Goal: Task Accomplishment & Management: Manage account settings

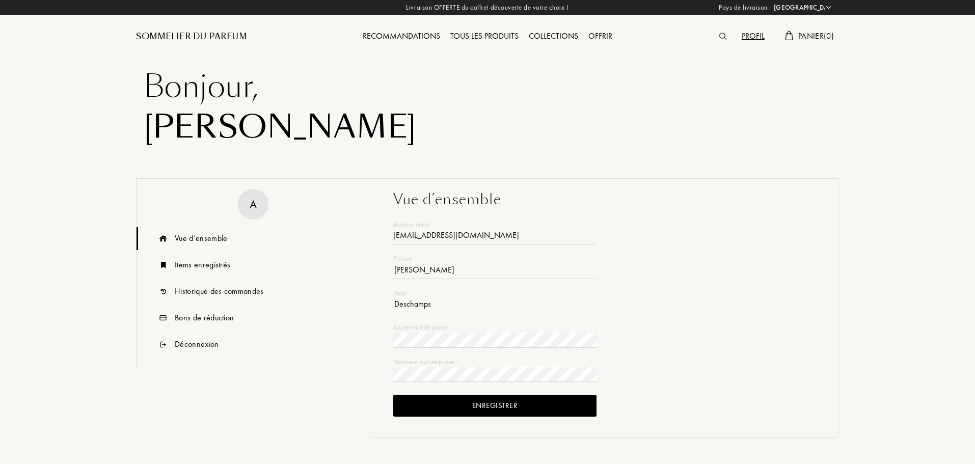
select select "FR"
click at [244, 299] on div "Historique des commandes" at bounding box center [253, 291] width 233 height 23
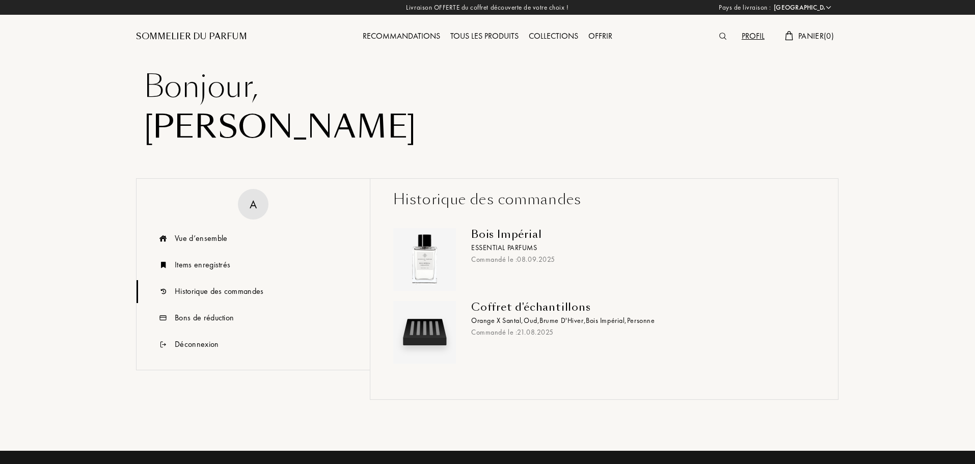
click at [499, 235] on div "Bois Impérial" at bounding box center [639, 234] width 336 height 12
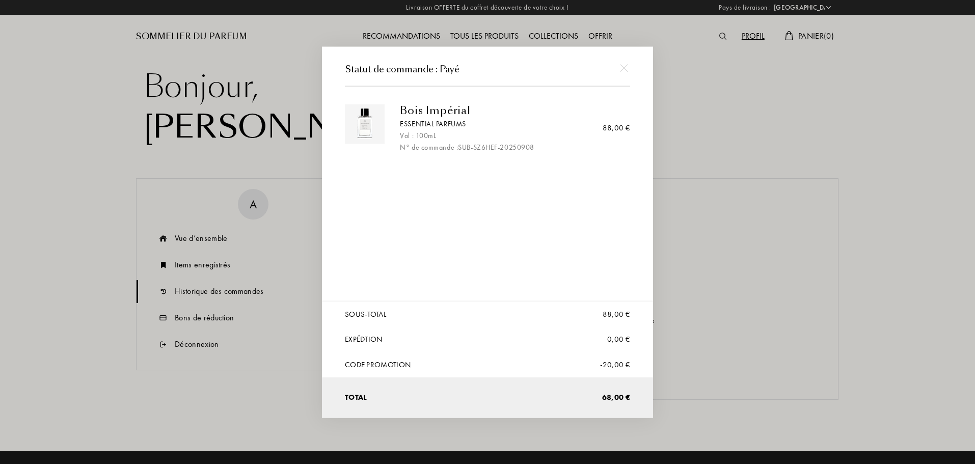
click at [628, 70] on div at bounding box center [624, 68] width 23 height 23
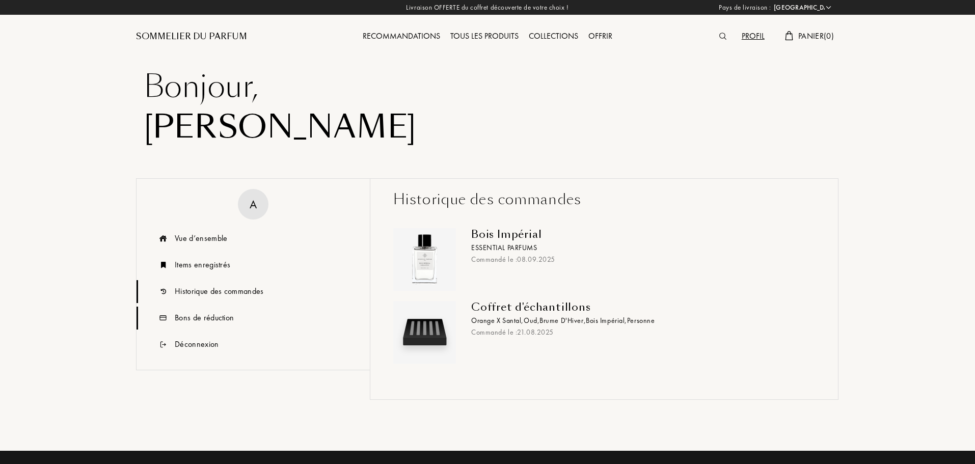
click at [216, 313] on div "Bons de réduction" at bounding box center [204, 318] width 59 height 12
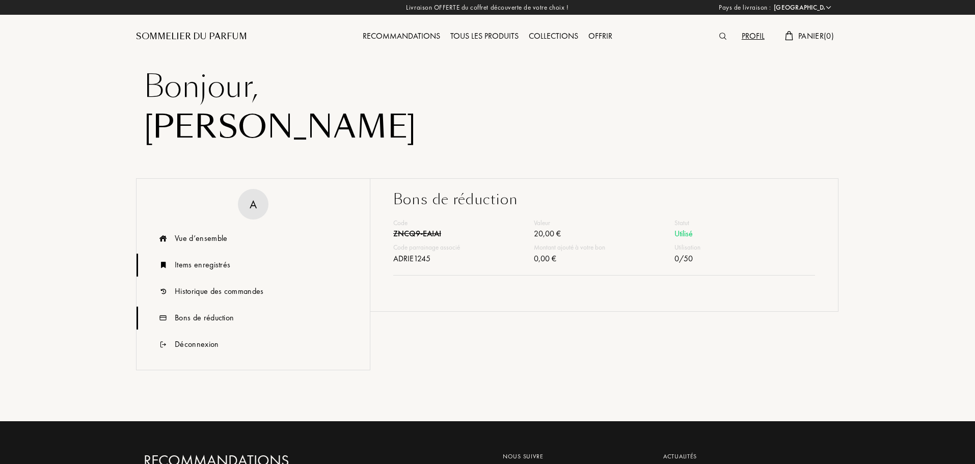
click at [202, 266] on div "Items enregistrés" at bounding box center [203, 265] width 56 height 12
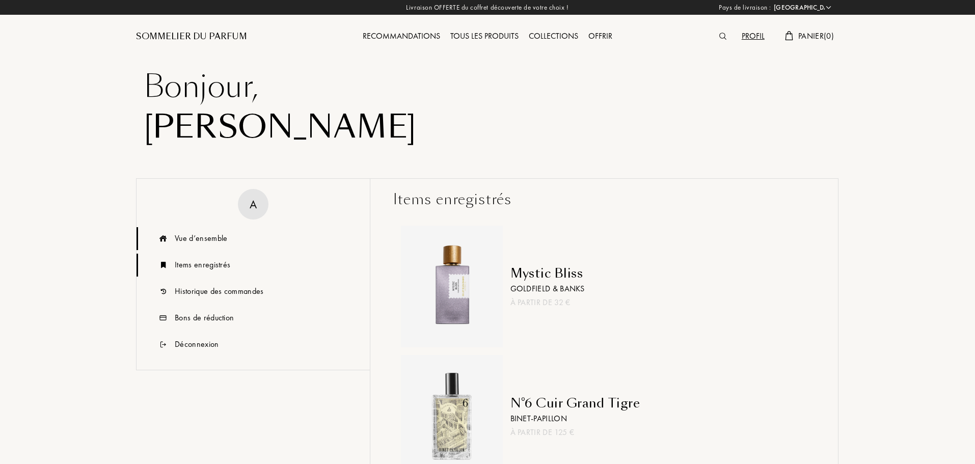
click at [205, 238] on div "Vue d’ensemble" at bounding box center [201, 238] width 52 height 12
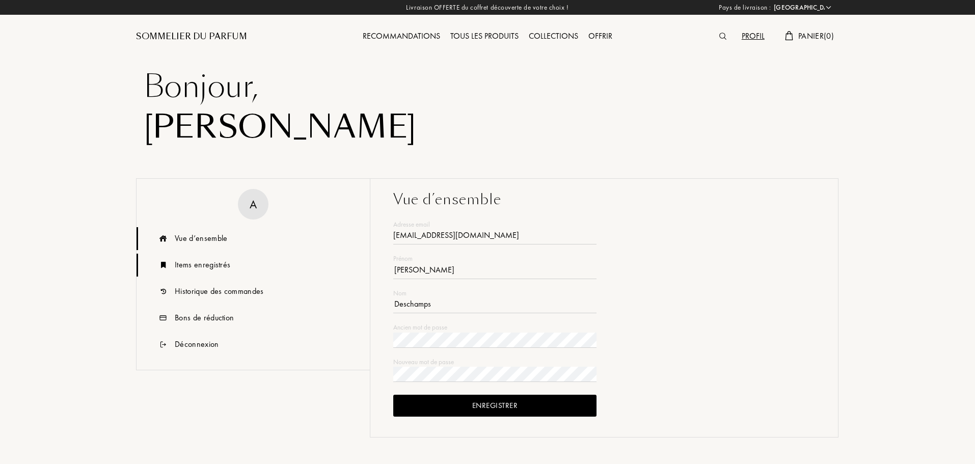
click at [204, 260] on div "Items enregistrés" at bounding box center [203, 265] width 56 height 12
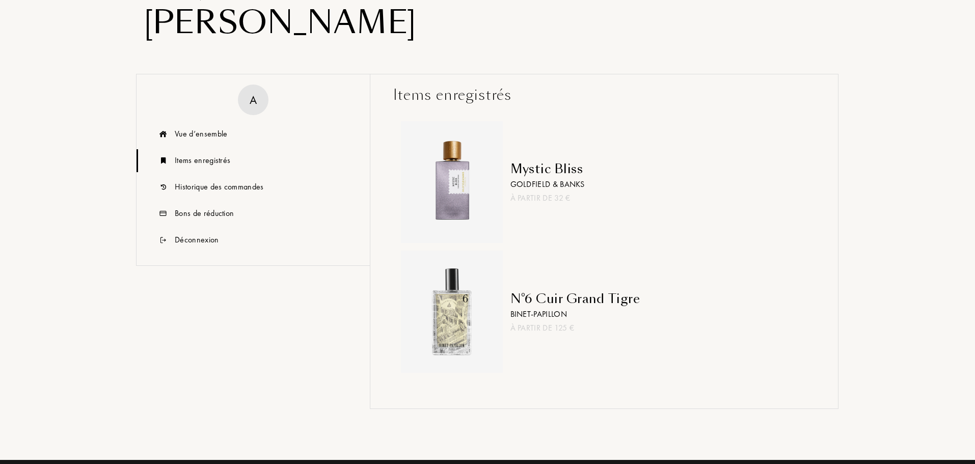
scroll to position [102, 0]
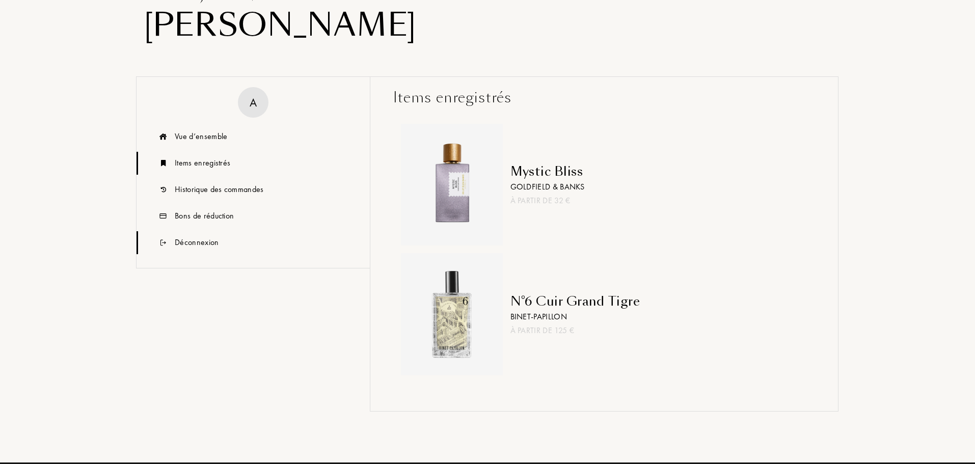
click at [201, 246] on div "Déconnexion" at bounding box center [197, 242] width 44 height 12
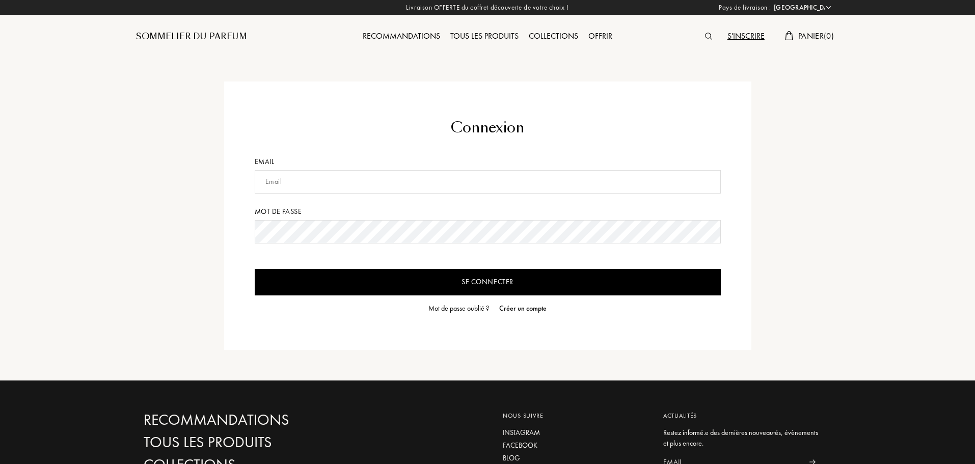
select select "FR"
click at [368, 177] on input "text" at bounding box center [488, 181] width 466 height 23
type input "[EMAIL_ADDRESS][DOMAIN_NAME]"
click at [480, 277] on input "Se connecter" at bounding box center [488, 282] width 466 height 27
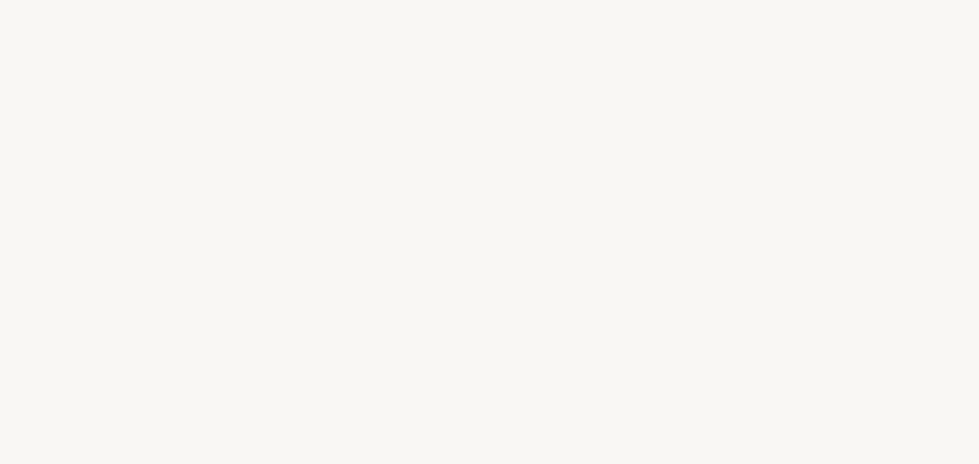
select select "FR"
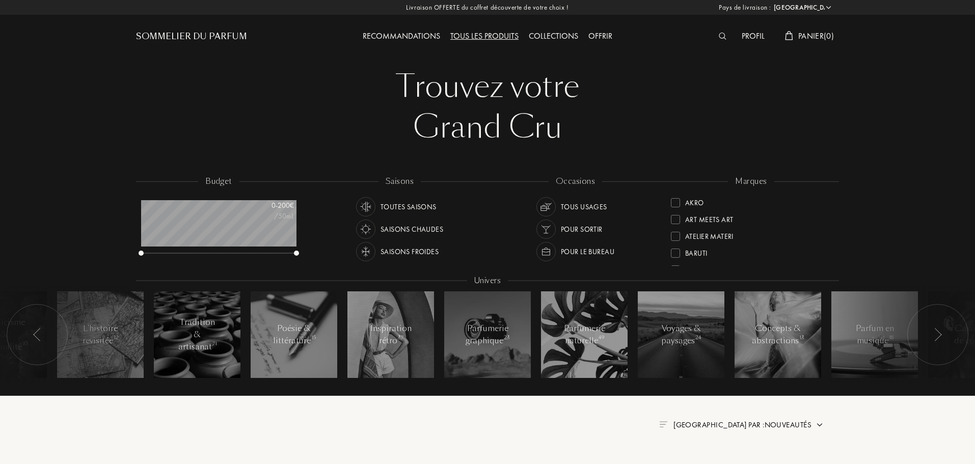
click at [759, 36] on div "Profil" at bounding box center [753, 36] width 33 height 13
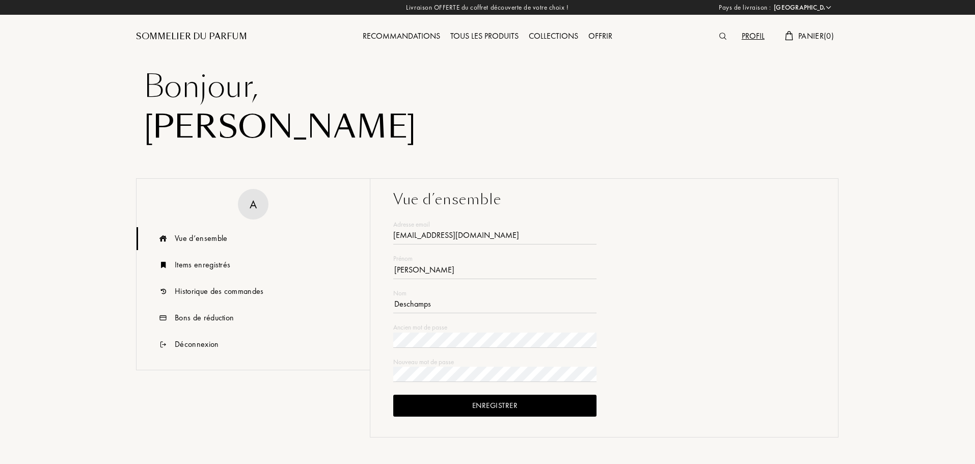
select select "FR"
click at [249, 293] on div "Historique des commandes" at bounding box center [219, 291] width 89 height 12
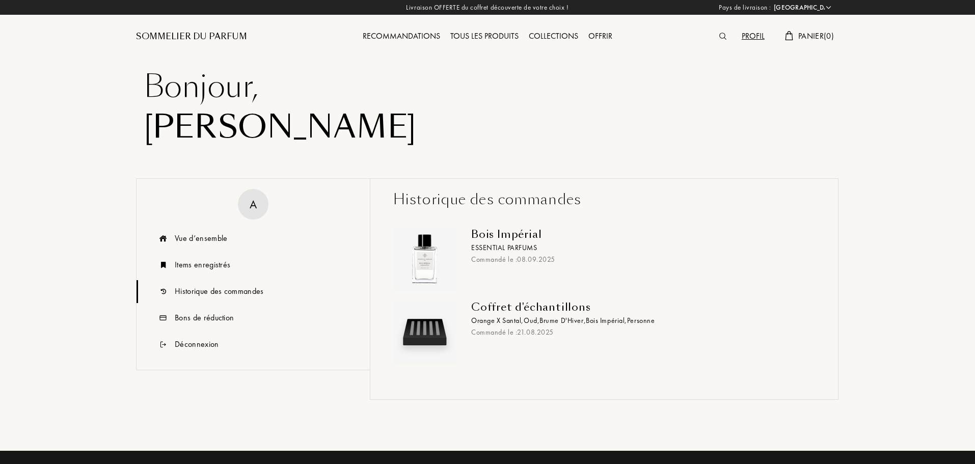
click at [489, 309] on div "Coffret d'échantillons" at bounding box center [639, 307] width 336 height 12
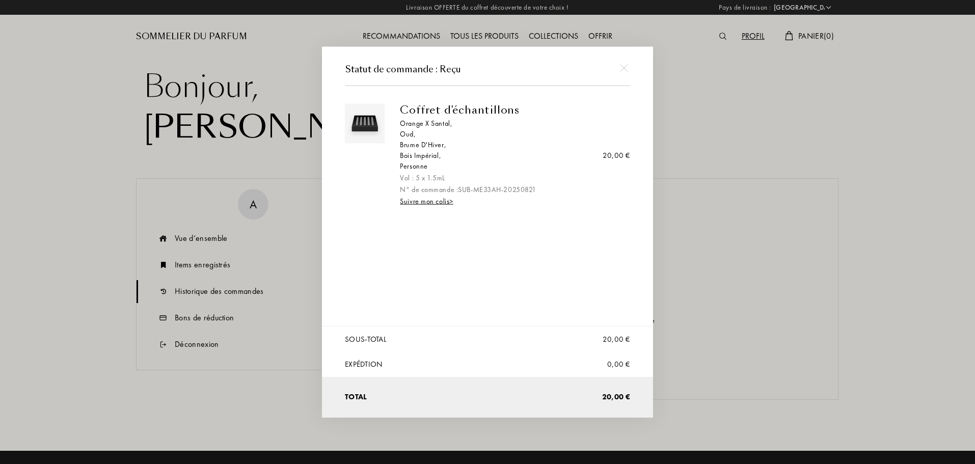
click at [725, 353] on div at bounding box center [489, 232] width 979 height 464
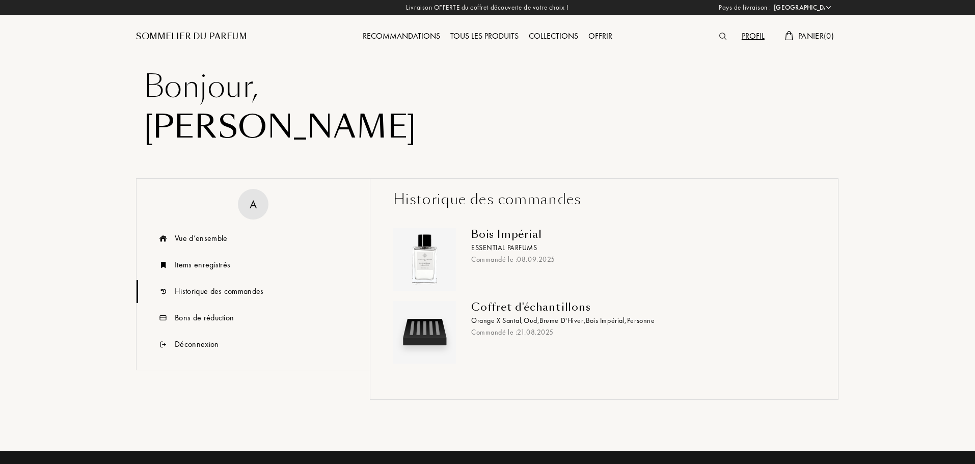
click at [497, 233] on div "Bois Impérial" at bounding box center [639, 234] width 336 height 12
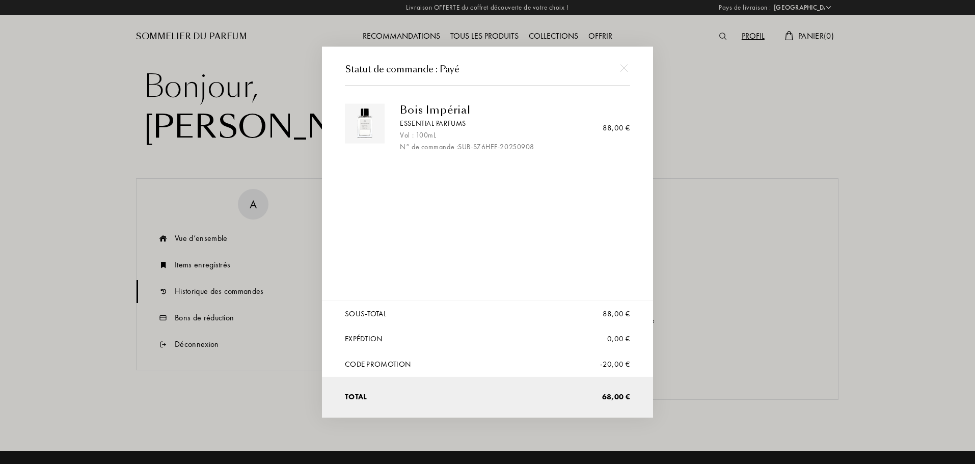
click at [683, 315] on div at bounding box center [489, 232] width 979 height 464
